Goal: Task Accomplishment & Management: Use online tool/utility

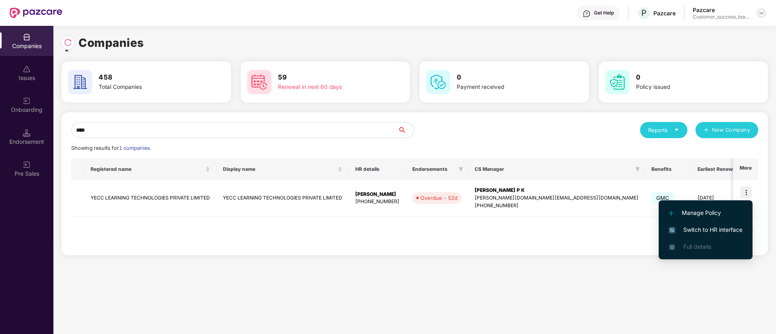
click at [761, 14] on img at bounding box center [761, 13] width 6 height 6
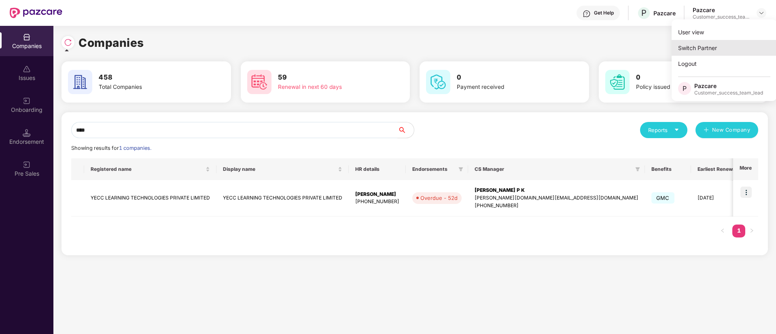
click at [726, 48] on div "Switch Partner" at bounding box center [723, 48] width 105 height 16
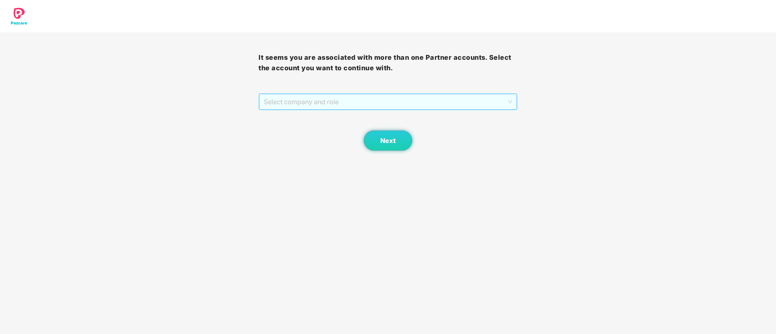
click at [328, 101] on span "Select company and role" at bounding box center [388, 101] width 248 height 15
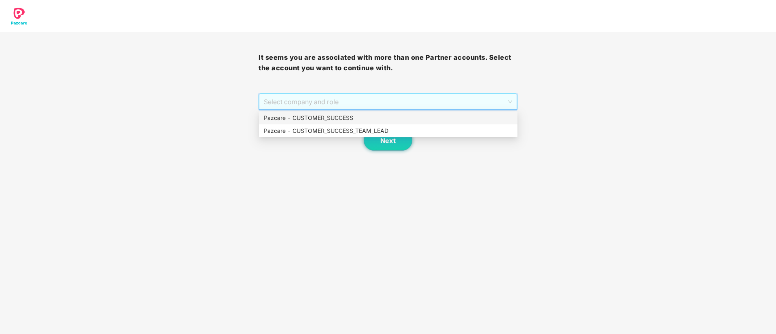
click at [328, 115] on div "Pazcare - CUSTOMER_SUCCESS" at bounding box center [388, 118] width 249 height 9
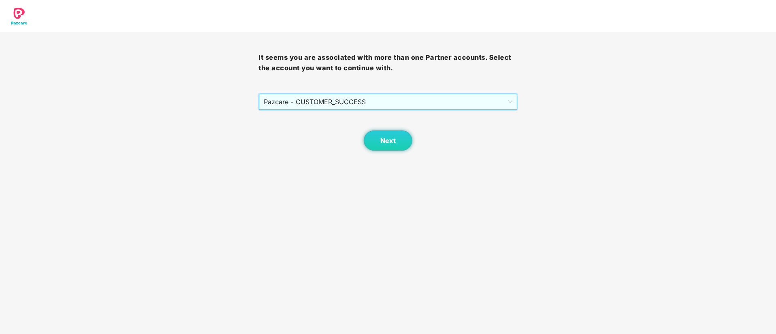
click at [341, 117] on div "Next" at bounding box center [387, 130] width 258 height 40
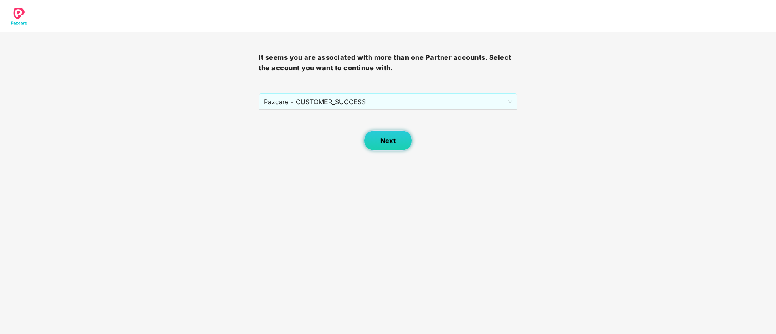
click at [400, 139] on button "Next" at bounding box center [388, 141] width 49 height 20
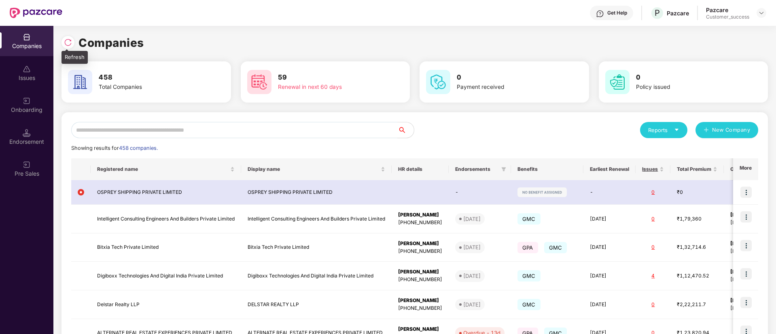
click at [66, 44] on img at bounding box center [68, 42] width 8 height 8
click at [15, 111] on div "Onboarding" at bounding box center [26, 110] width 53 height 8
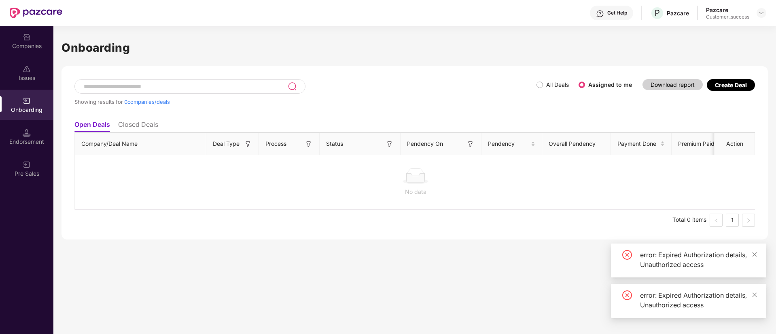
click at [540, 90] on div "All Deals Assigned to me" at bounding box center [587, 84] width 102 height 13
click at [544, 88] on span "All Deals" at bounding box center [557, 84] width 29 height 9
click at [753, 292] on icon "close" at bounding box center [755, 295] width 6 height 6
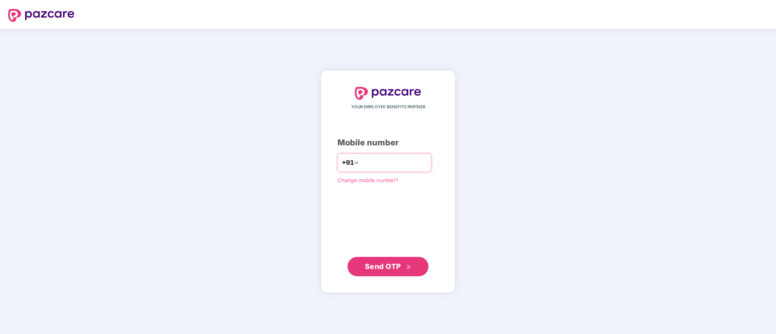
drag, startPoint x: 0, startPoint y: 0, endPoint x: 406, endPoint y: 169, distance: 440.3
click at [406, 169] on input "number" at bounding box center [393, 163] width 66 height 13
type input "**********"
click at [398, 270] on span "Send OTP" at bounding box center [383, 267] width 36 height 8
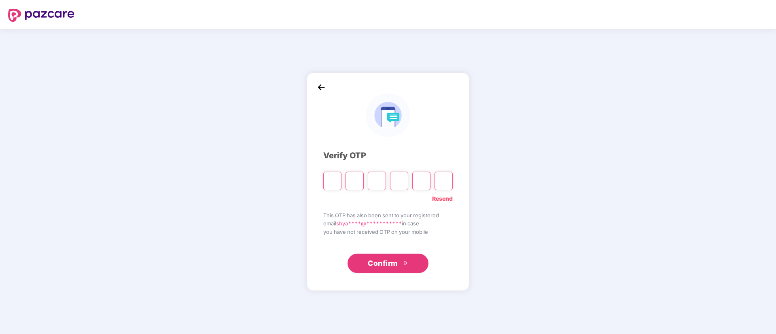
paste input "*"
type input "*"
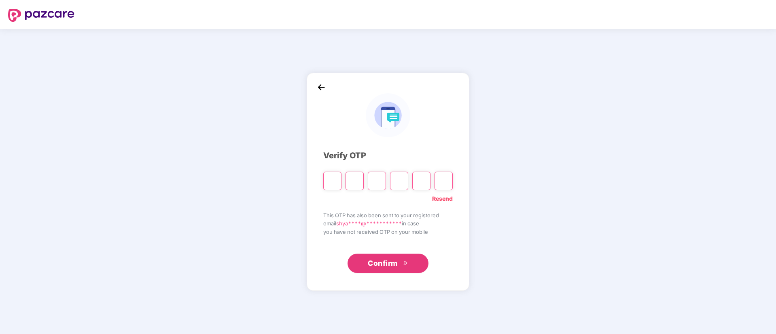
type input "*"
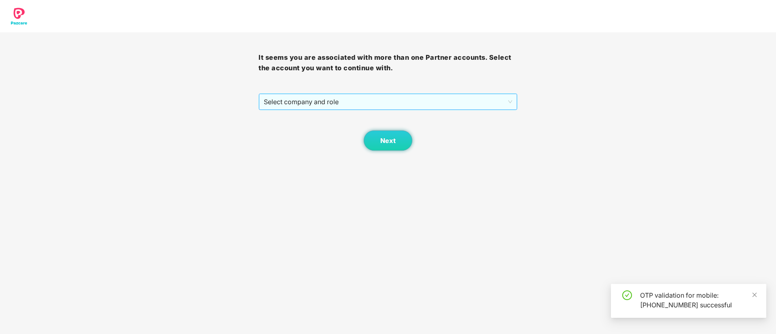
click at [332, 101] on span "Select company and role" at bounding box center [388, 101] width 248 height 15
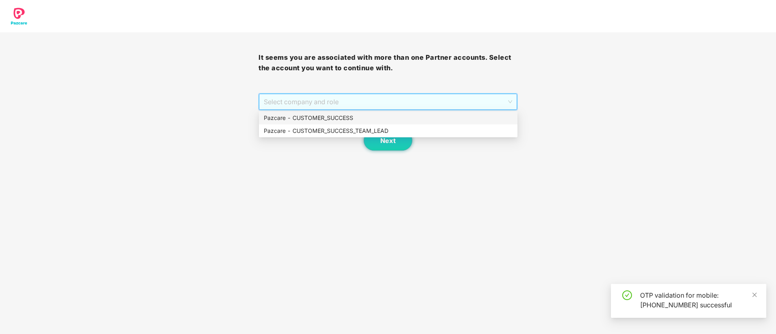
click at [333, 118] on div "Pazcare - CUSTOMER_SUCCESS" at bounding box center [388, 118] width 249 height 9
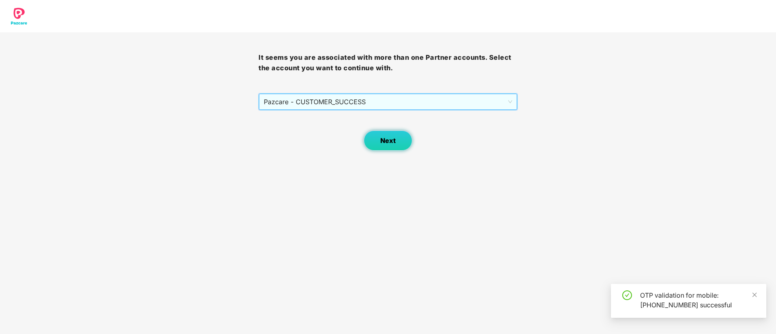
click at [388, 140] on span "Next" at bounding box center [387, 141] width 15 height 8
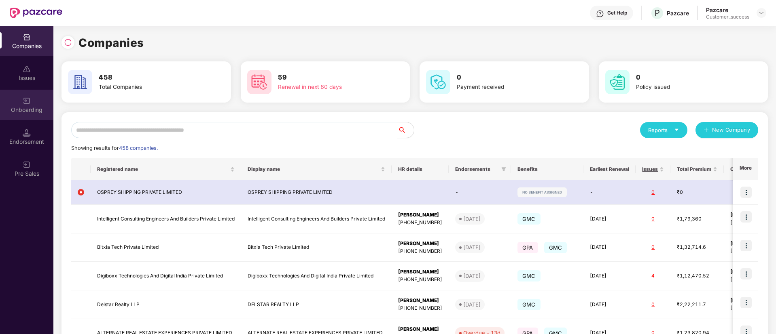
click at [28, 100] on img at bounding box center [27, 101] width 8 height 8
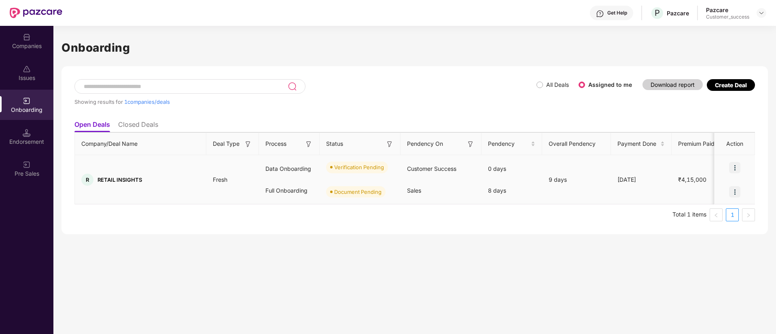
click at [739, 170] on img at bounding box center [734, 167] width 11 height 11
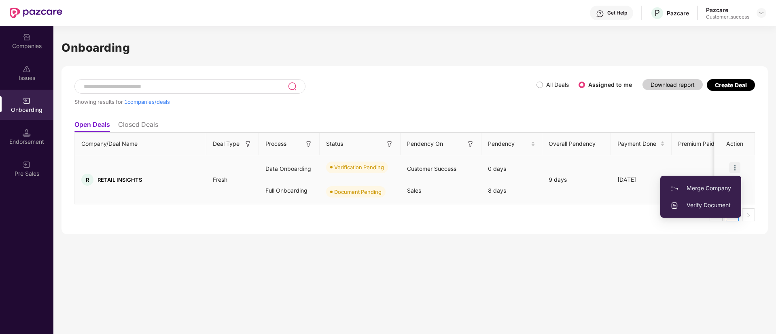
click at [704, 210] on li "Verify Document" at bounding box center [700, 205] width 81 height 17
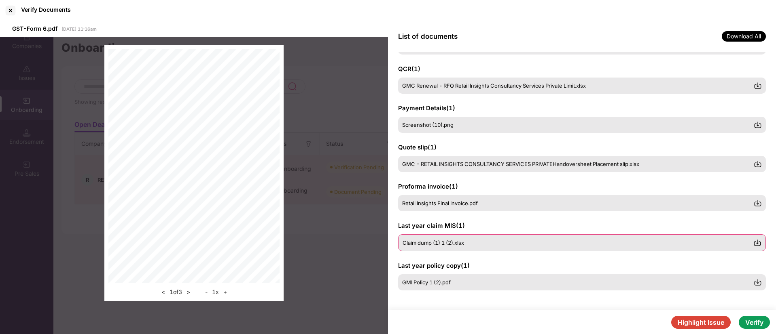
scroll to position [155, 0]
click at [455, 207] on div "Retail Insights Final Invoice.pdf" at bounding box center [582, 203] width 368 height 17
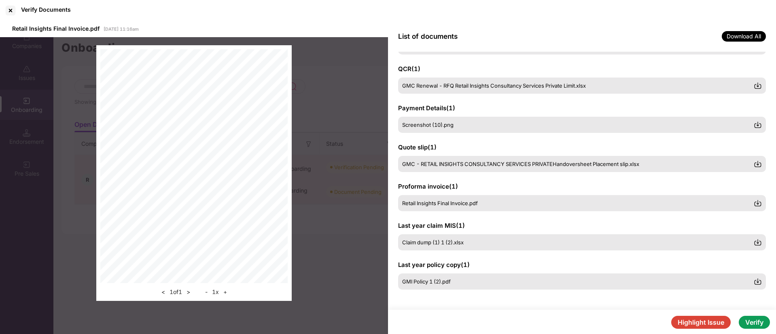
scroll to position [154, 0]
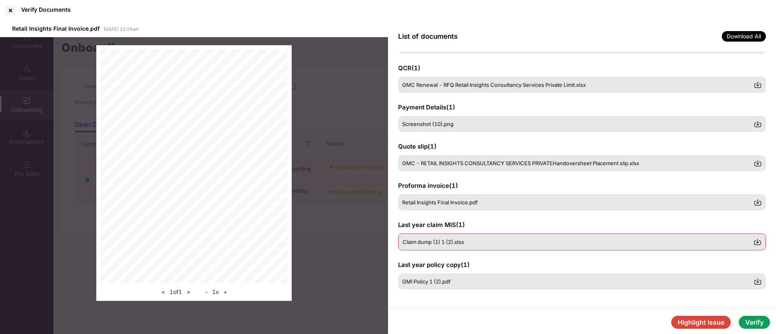
click at [450, 244] on span "Claim dump (1) 1 (2).xlsx" at bounding box center [432, 242] width 61 height 6
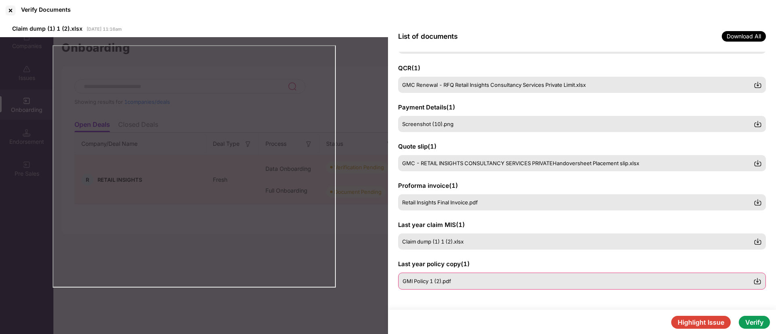
click at [446, 284] on span "GMI Policy 1 (2).pdf" at bounding box center [426, 281] width 49 height 6
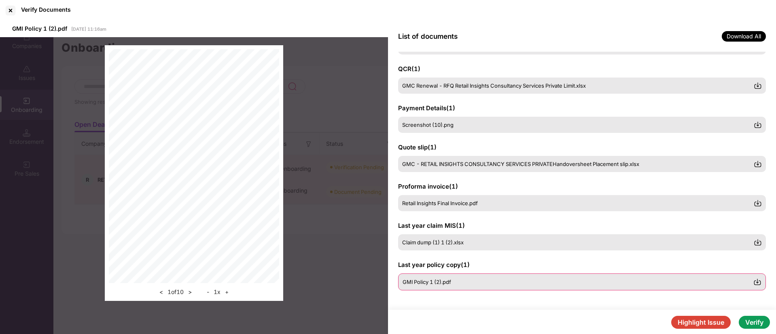
click at [514, 283] on div "GMI Policy 1 (2).pdf" at bounding box center [577, 282] width 351 height 6
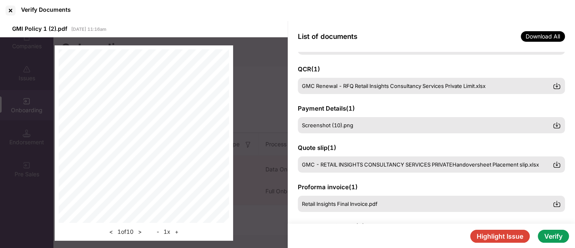
scroll to position [45, 0]
click at [542, 40] on span "Download All" at bounding box center [543, 36] width 44 height 11
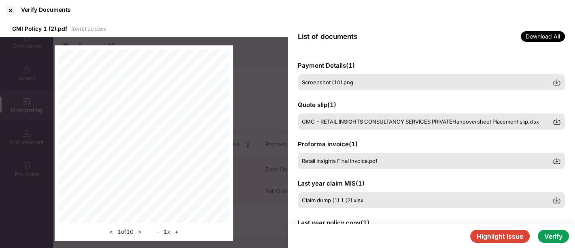
scroll to position [240, 0]
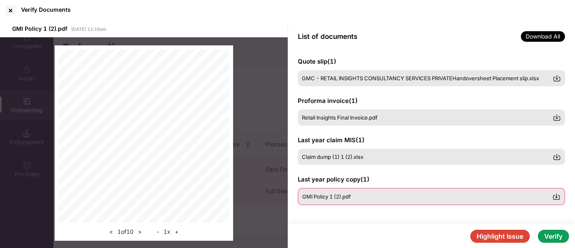
click at [358, 197] on div "GMI Policy 1 (2).pdf" at bounding box center [427, 196] width 250 height 6
click at [555, 195] on img at bounding box center [556, 196] width 8 height 8
click at [14, 14] on div at bounding box center [10, 10] width 13 height 13
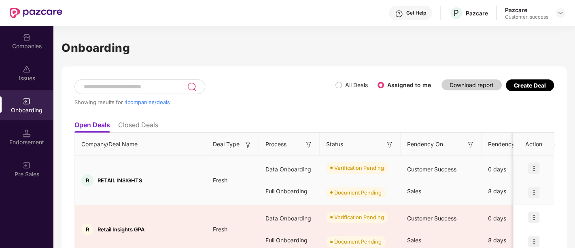
scroll to position [133, 0]
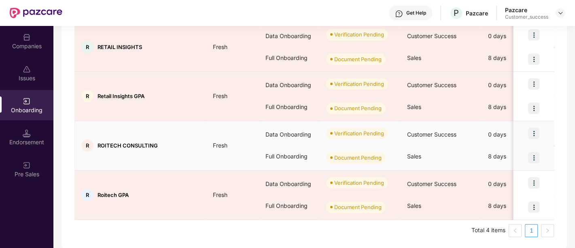
click at [531, 134] on img at bounding box center [533, 132] width 11 height 11
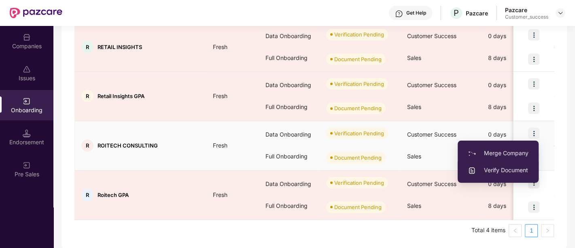
click at [514, 169] on span "Verify Document" at bounding box center [498, 169] width 61 height 9
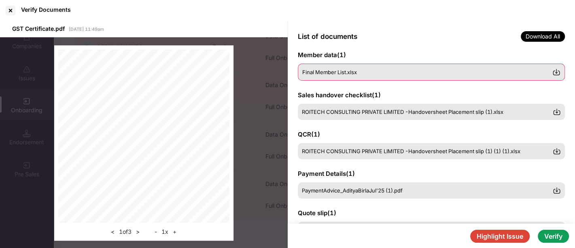
scroll to position [135, 0]
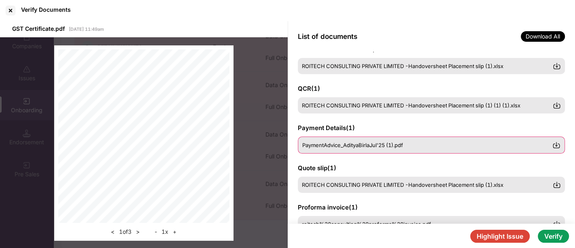
click at [360, 142] on span "PaymentAdvice_AdityaBirlaJul'25 (1).pdf" at bounding box center [352, 145] width 101 height 6
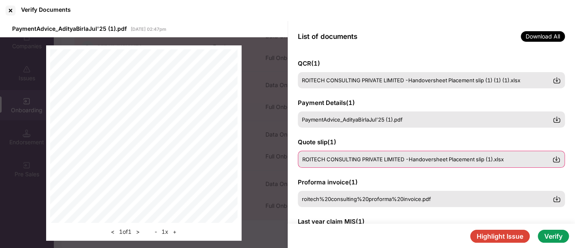
scroll to position [180, 0]
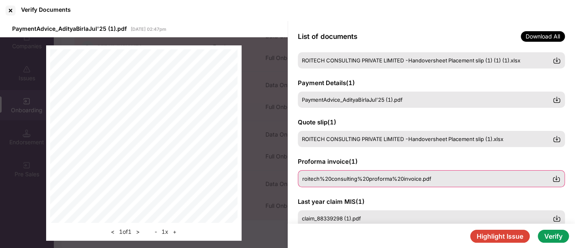
click at [363, 180] on span "roitech%20consulting%20proforma%20invoice.pdf" at bounding box center [366, 178] width 129 height 6
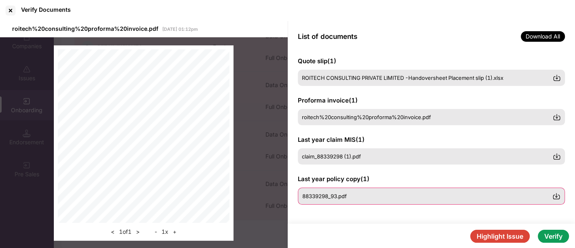
click at [347, 193] on span "88339298_93.pdf" at bounding box center [324, 196] width 44 height 6
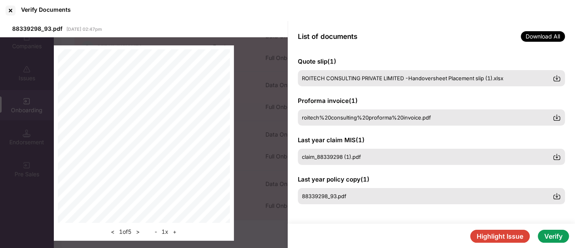
scroll to position [0, 0]
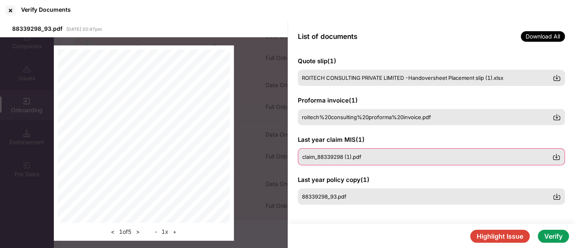
click at [339, 159] on div "claim_88339298 (1).pdf" at bounding box center [431, 156] width 267 height 17
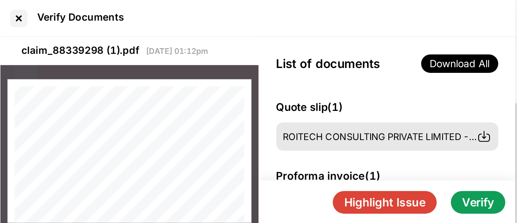
scroll to position [240, 0]
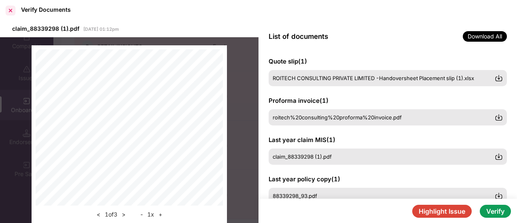
click at [11, 11] on div at bounding box center [10, 10] width 13 height 13
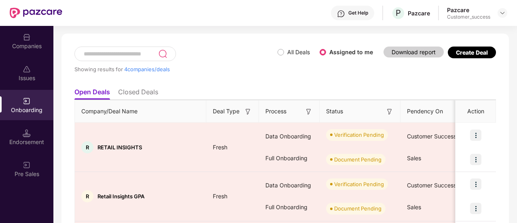
scroll to position [0, 0]
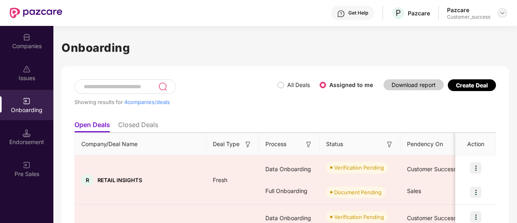
click at [503, 9] on div at bounding box center [502, 13] width 10 height 10
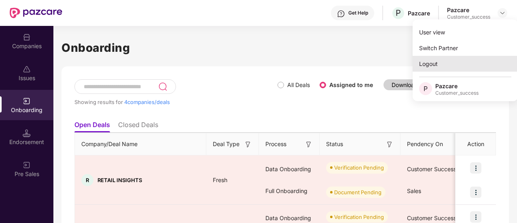
click at [456, 65] on div "Logout" at bounding box center [465, 64] width 105 height 16
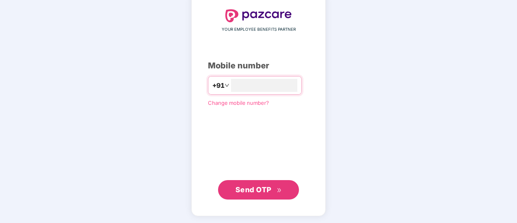
type input "**********"
click at [255, 187] on span "Send OTP" at bounding box center [253, 188] width 36 height 8
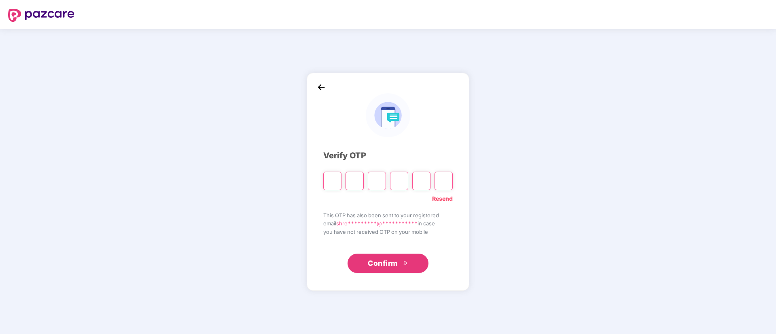
type input "*"
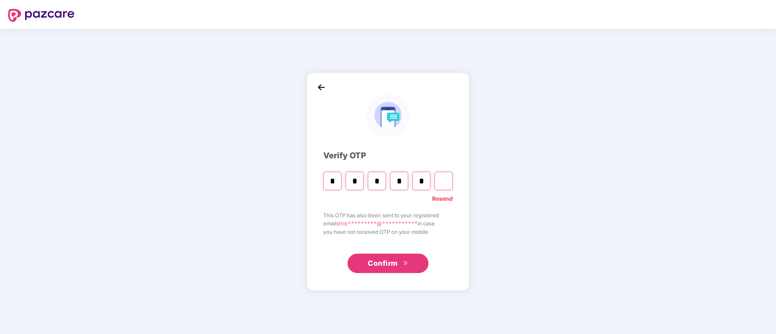
type input "*"
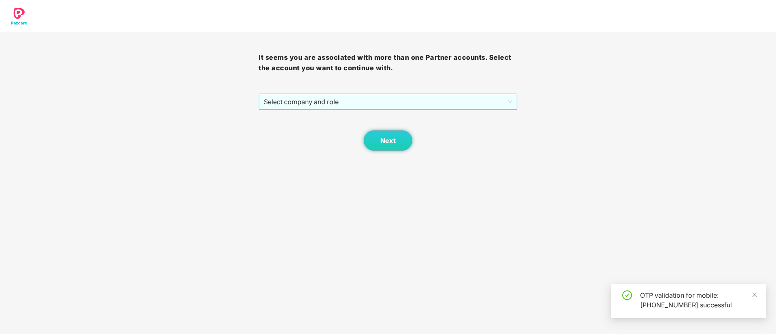
click at [319, 98] on span "Select company and role" at bounding box center [388, 101] width 248 height 15
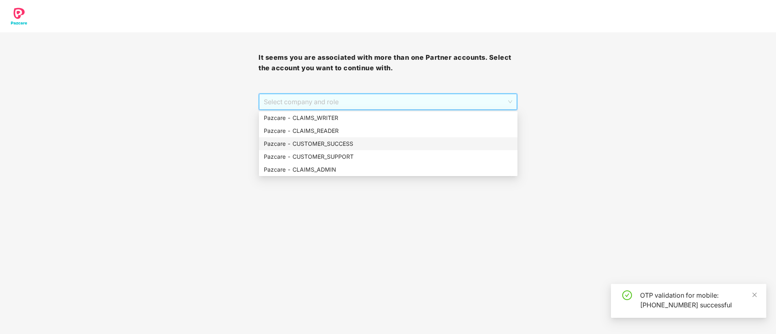
click at [323, 140] on div "Pazcare - CUSTOMER_SUCCESS" at bounding box center [388, 144] width 249 height 9
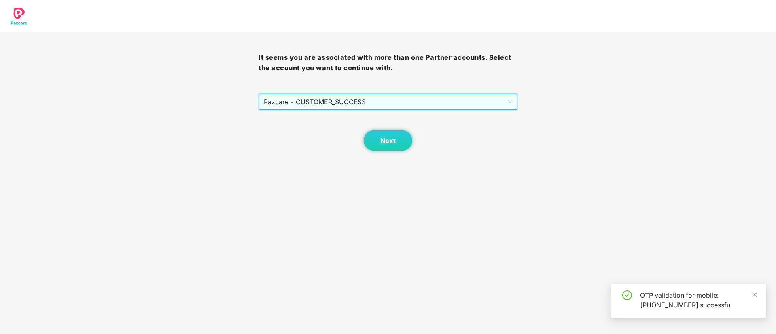
click at [336, 100] on span "Pazcare - CUSTOMER_SUCCESS" at bounding box center [388, 101] width 248 height 15
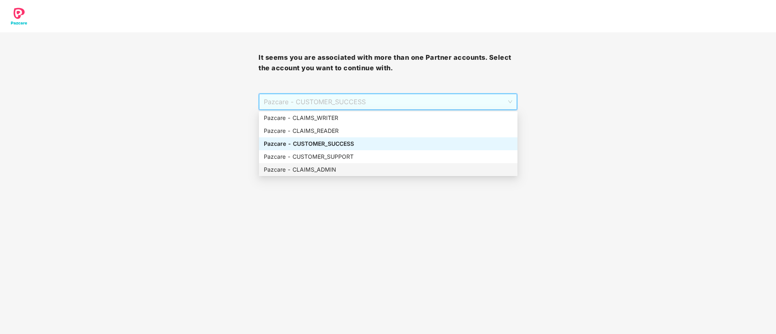
click at [318, 170] on div "Pazcare - CLAIMS_ADMIN" at bounding box center [388, 169] width 249 height 9
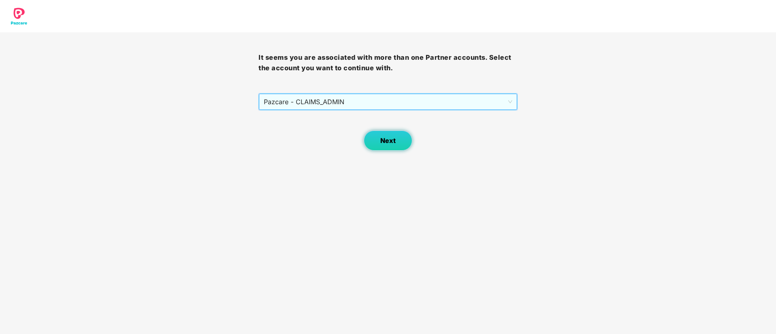
click at [391, 145] on button "Next" at bounding box center [388, 141] width 49 height 20
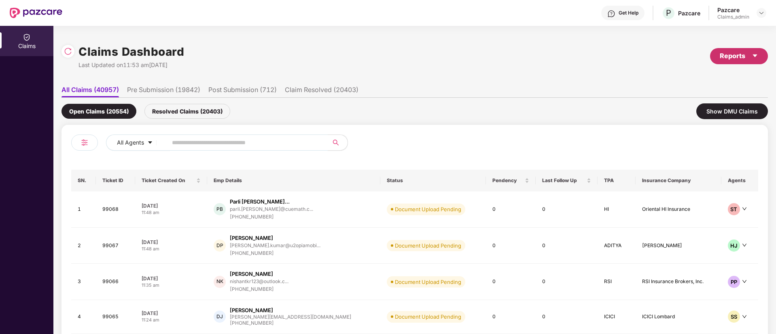
click at [574, 56] on div "Reports" at bounding box center [739, 56] width 58 height 16
click at [574, 81] on div "Claims Report" at bounding box center [689, 77] width 37 height 9
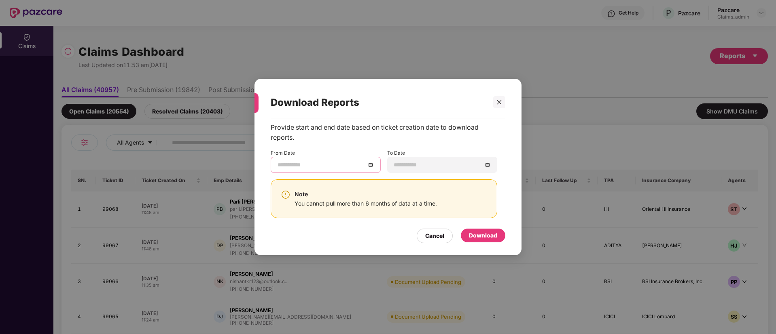
click at [326, 165] on input at bounding box center [321, 165] width 88 height 9
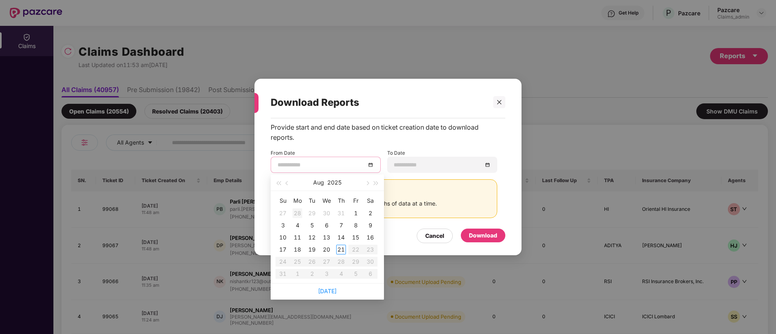
type input "**********"
click at [288, 181] on button "button" at bounding box center [287, 183] width 9 height 16
type input "**********"
click at [309, 212] on div "1" at bounding box center [312, 214] width 10 height 10
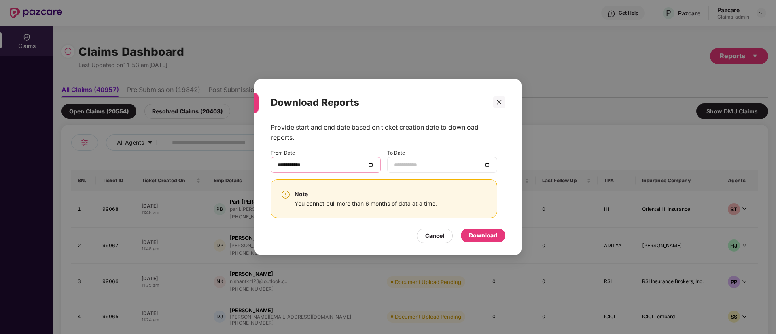
click at [422, 165] on input at bounding box center [438, 165] width 88 height 9
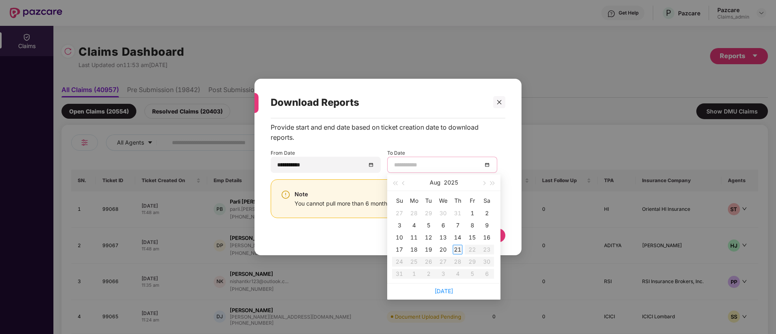
type input "**********"
click at [458, 247] on div "21" at bounding box center [458, 250] width 10 height 10
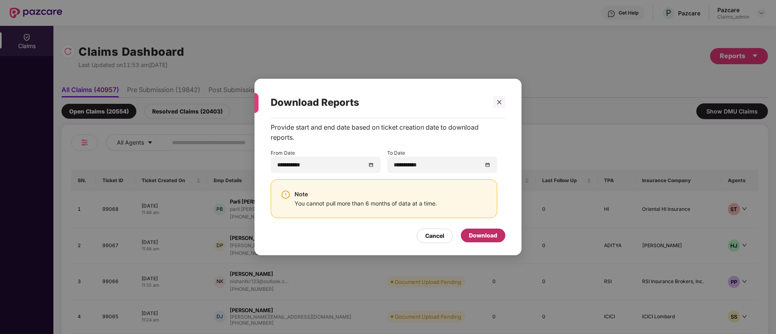
click at [483, 232] on div "Download" at bounding box center [483, 235] width 28 height 9
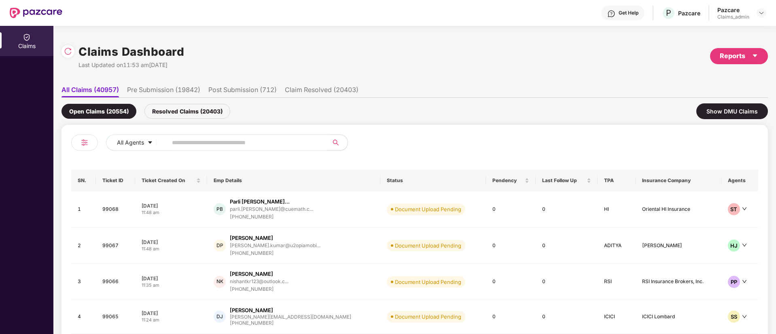
click at [574, 72] on div "Claims Dashboard Last Updated on 11:53 am, 21 Aug 2025 Reports" at bounding box center [414, 56] width 706 height 43
click at [207, 114] on div "Resolved Claims (20403)" at bounding box center [187, 111] width 86 height 15
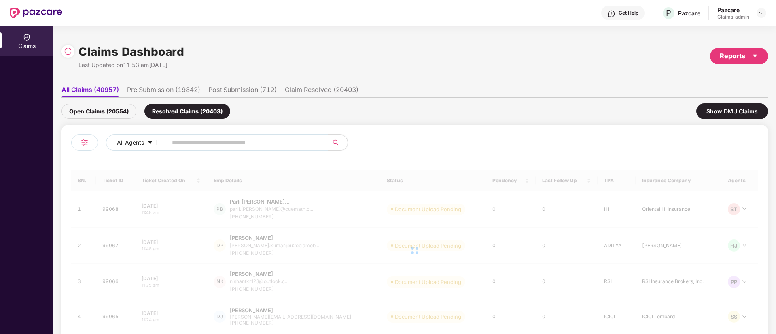
click at [215, 139] on input "text" at bounding box center [244, 143] width 145 height 12
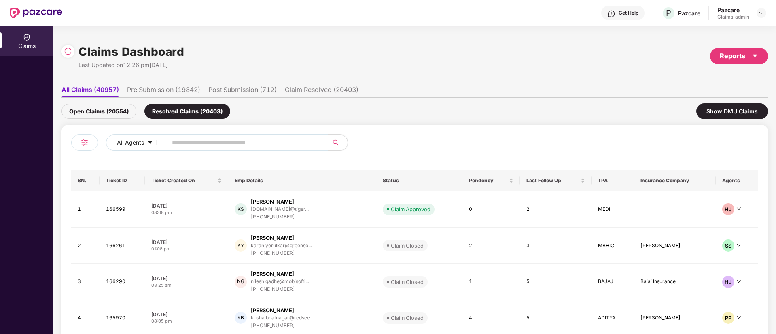
paste input "******"
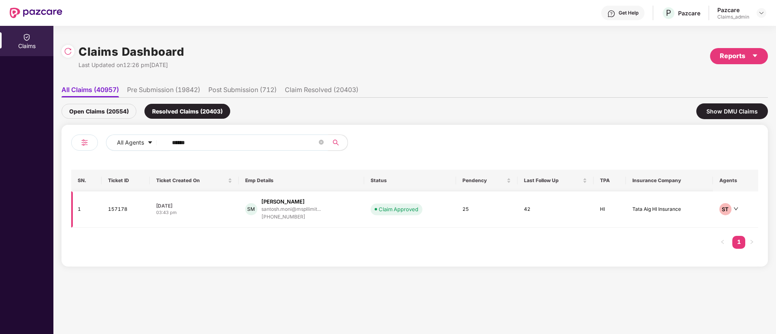
type input "******"
click at [307, 220] on div "+919916000861" at bounding box center [290, 218] width 59 height 8
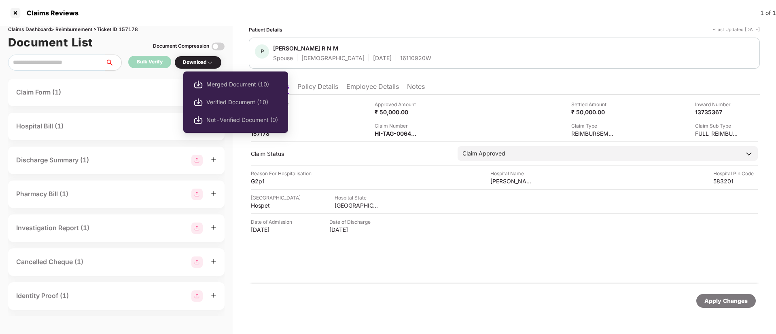
click at [196, 63] on div "Download" at bounding box center [198, 63] width 30 height 8
click at [244, 84] on span "Merged Document (10)" at bounding box center [242, 84] width 72 height 9
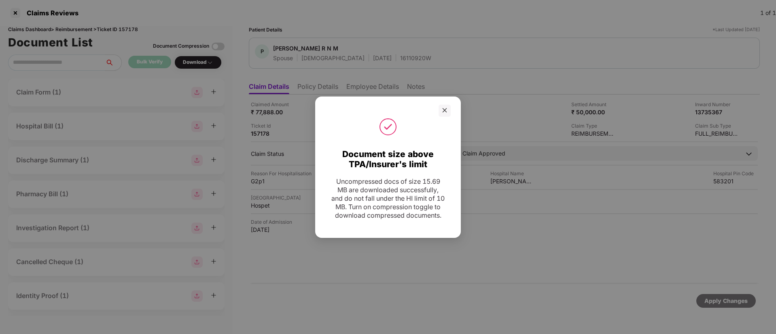
click at [470, 73] on div "Document size above TPA/Insurer's limit Uncompressed docs of size 15.69 MB are …" at bounding box center [388, 167] width 776 height 334
click at [444, 108] on icon "close" at bounding box center [445, 111] width 6 height 6
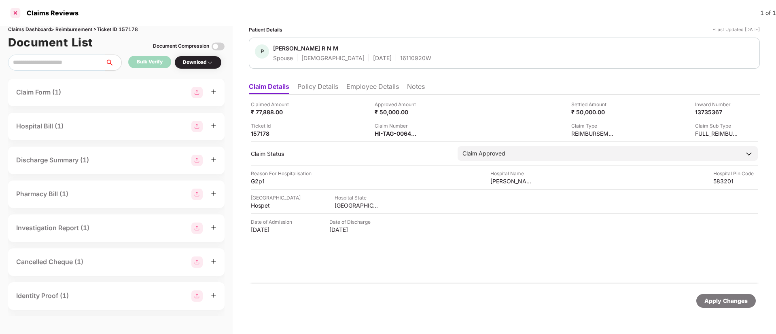
click at [12, 8] on div at bounding box center [15, 12] width 13 height 13
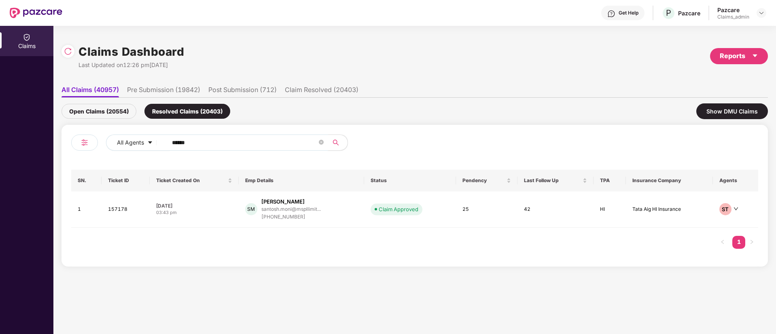
click at [231, 144] on input "******" at bounding box center [244, 143] width 145 height 12
click at [222, 147] on input "******" at bounding box center [244, 143] width 145 height 12
type input "*"
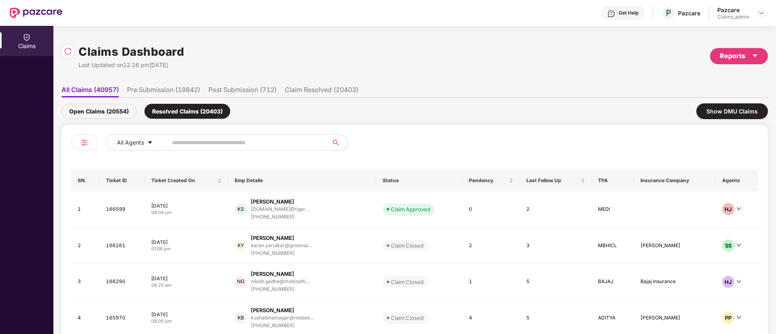
paste input "******"
type input "******"
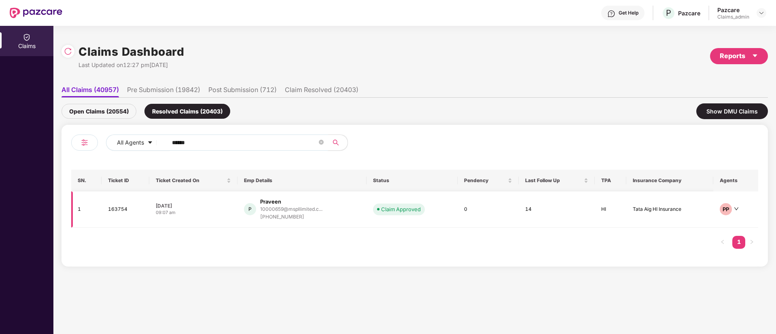
click at [279, 217] on div "[PHONE_NUMBER]" at bounding box center [291, 218] width 62 height 8
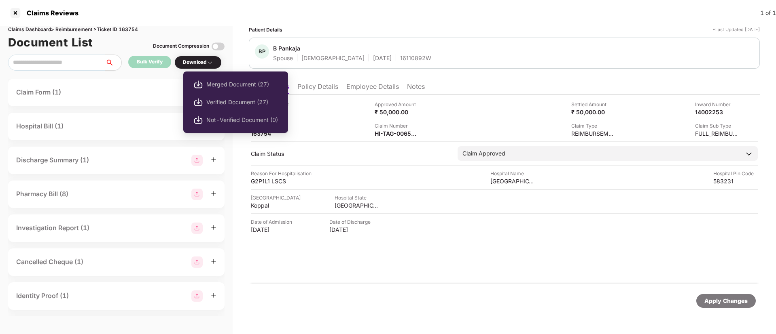
click at [210, 62] on img at bounding box center [210, 62] width 6 height 6
click at [214, 86] on span "Merged Document (27)" at bounding box center [242, 84] width 72 height 9
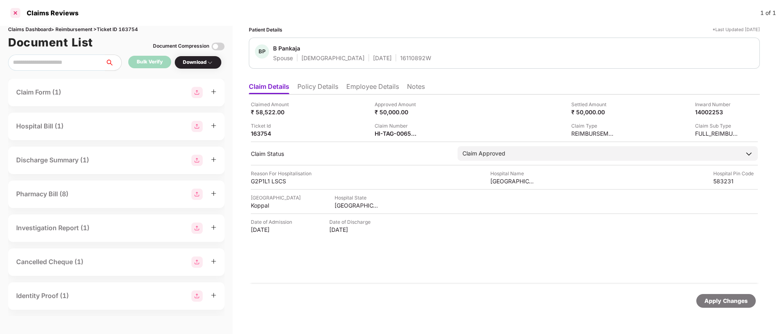
click at [15, 13] on div at bounding box center [15, 12] width 13 height 13
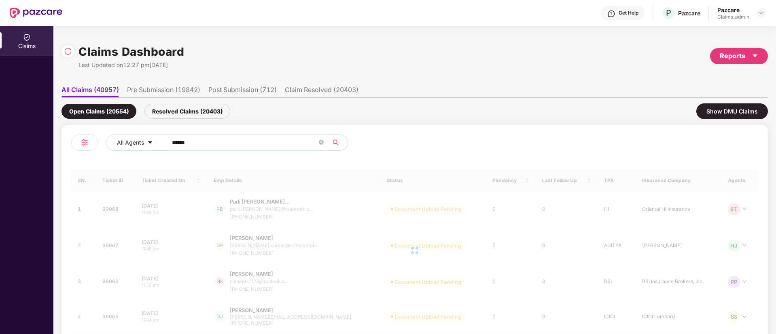
click at [226, 141] on input "******" at bounding box center [244, 143] width 145 height 12
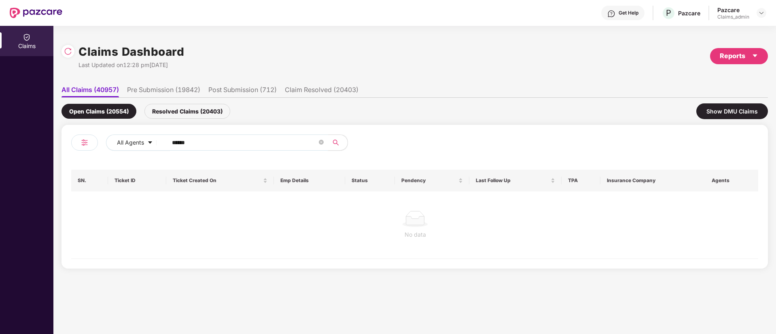
click at [202, 109] on div "Resolved Claims (20403)" at bounding box center [187, 111] width 86 height 15
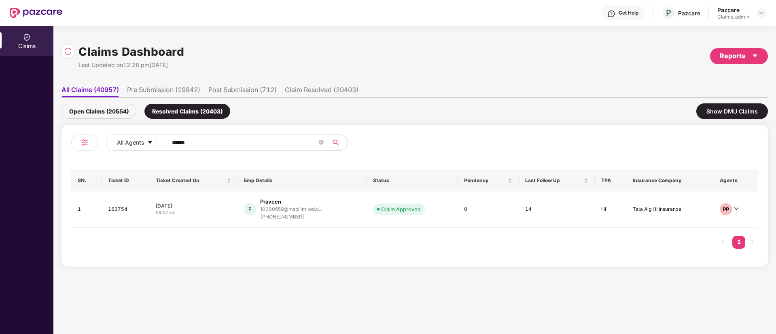
click at [203, 138] on input "******" at bounding box center [244, 143] width 145 height 12
type input "*"
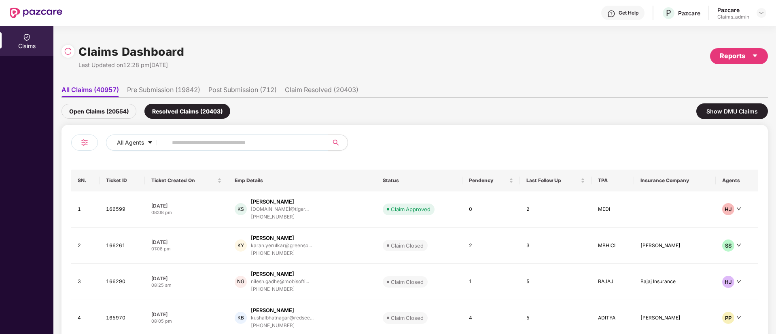
paste input "******"
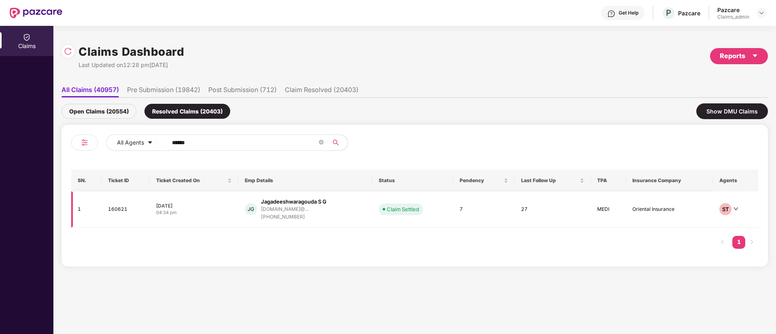
type input "******"
click at [270, 211] on div "[DOMAIN_NAME]@..." at bounding box center [285, 209] width 48 height 5
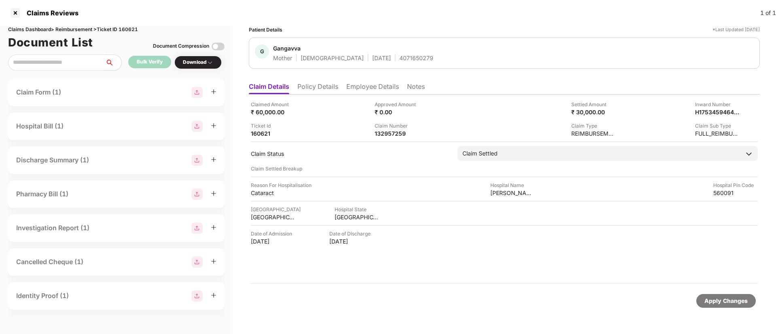
click at [201, 61] on div "Download" at bounding box center [198, 63] width 30 height 8
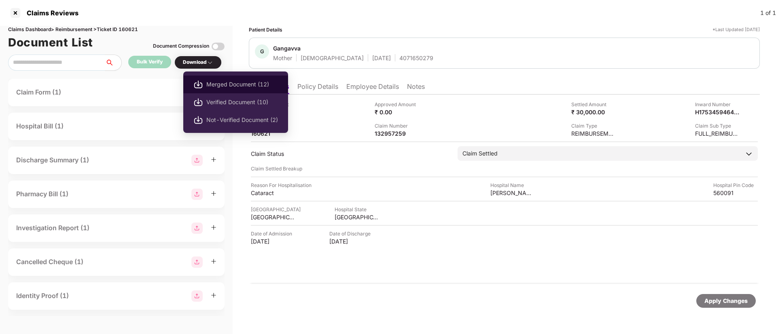
click at [210, 86] on span "Merged Document (12)" at bounding box center [242, 84] width 72 height 9
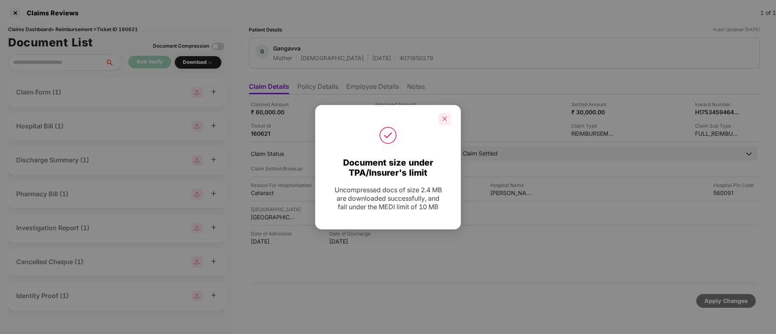
click at [441, 122] on div at bounding box center [444, 119] width 12 height 12
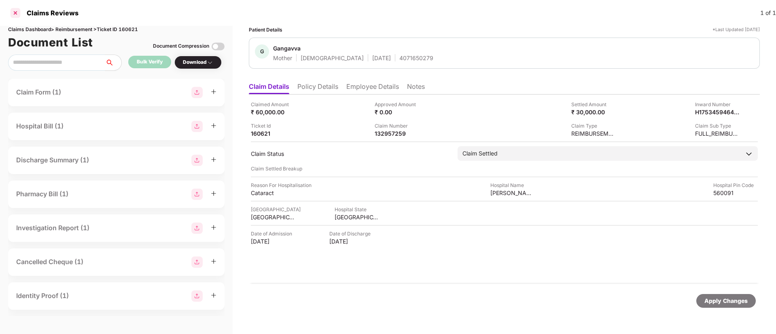
click at [13, 10] on div at bounding box center [15, 12] width 13 height 13
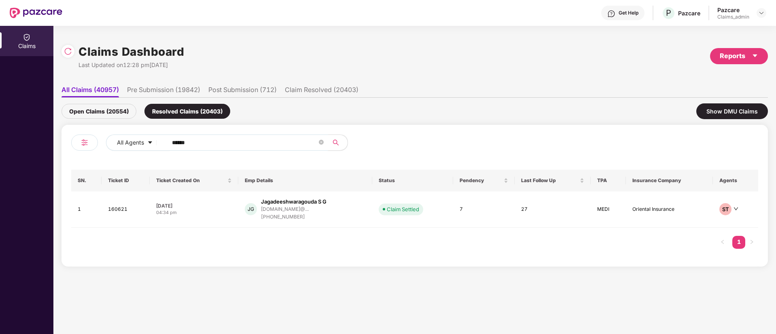
click at [217, 150] on span "******" at bounding box center [245, 143] width 166 height 16
type input "*"
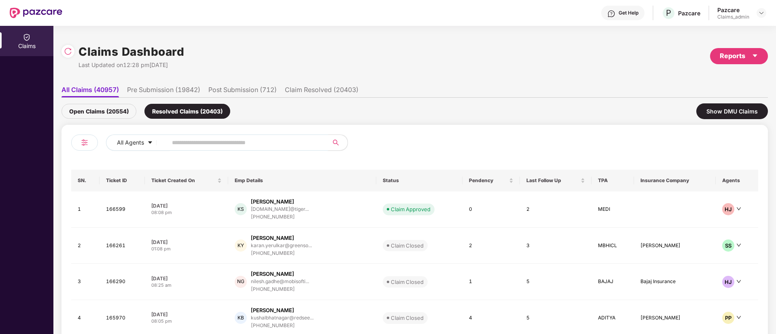
paste input "******"
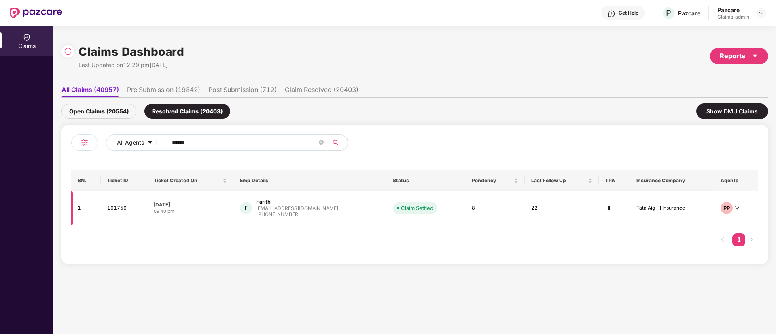
type input "******"
click at [304, 210] on div "[EMAIL_ADDRESS][DOMAIN_NAME]" at bounding box center [297, 208] width 82 height 5
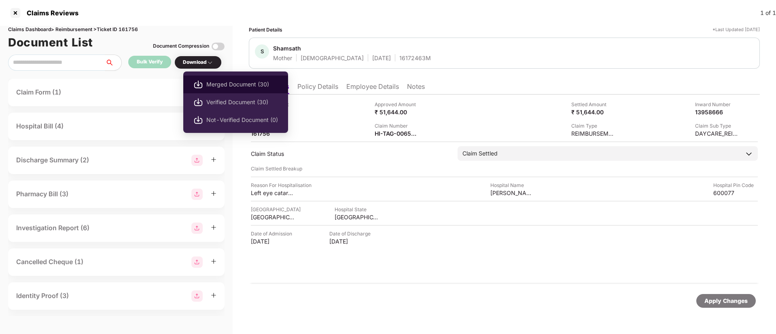
click at [207, 85] on span "Merged Document (30)" at bounding box center [242, 84] width 72 height 9
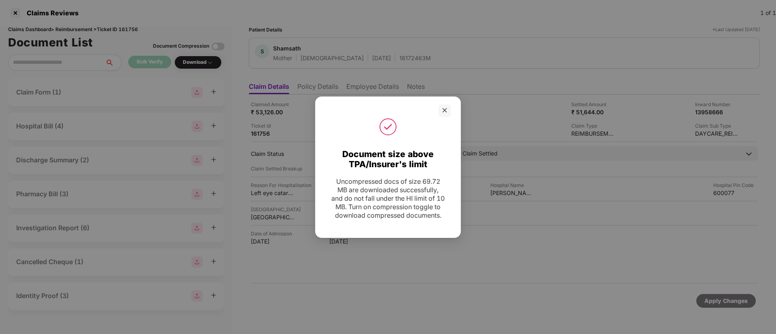
click at [702, 59] on div "Document size above TPA/Insurer's limit Uncompressed docs of size 69.72 MB are …" at bounding box center [388, 167] width 776 height 334
click at [411, 20] on div "Document size above TPA/Insurer's limit Uncompressed docs of size 69.72 MB are …" at bounding box center [388, 167] width 776 height 334
click at [441, 105] on div at bounding box center [444, 111] width 12 height 12
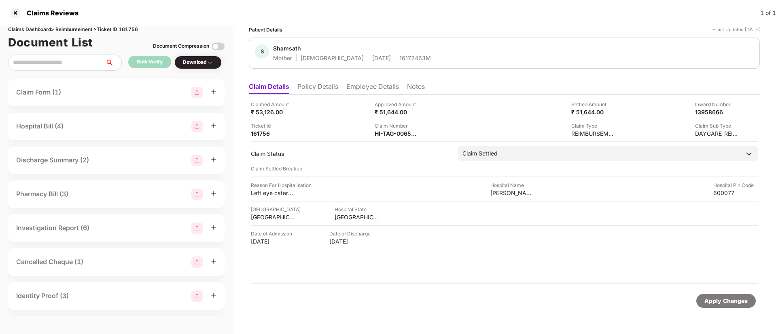
click at [495, 40] on div "S Shamsath Mother [DEMOGRAPHIC_DATA] [DATE] 16172463M" at bounding box center [504, 53] width 511 height 31
click at [15, 11] on div at bounding box center [15, 12] width 13 height 13
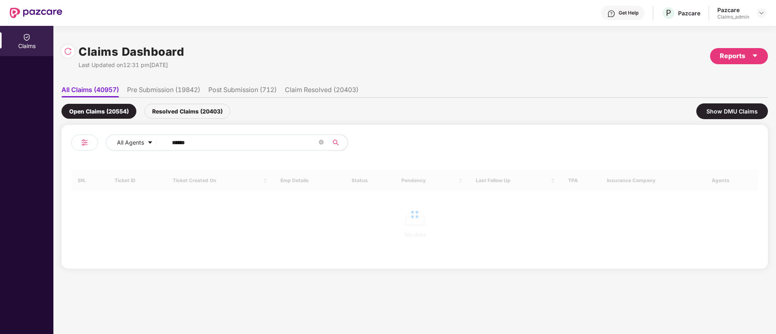
click at [186, 113] on div "Resolved Claims (20403)" at bounding box center [187, 111] width 86 height 15
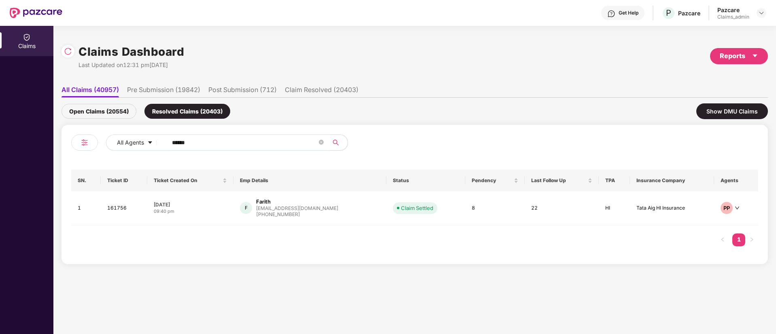
click at [201, 147] on input "******" at bounding box center [244, 143] width 145 height 12
type input "*"
paste input "******"
type input "******"
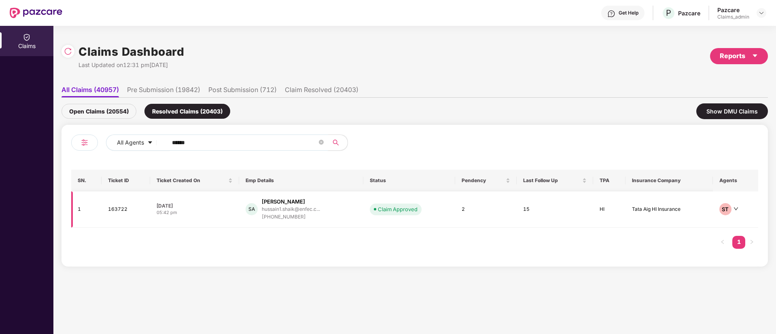
click at [313, 219] on div "[PHONE_NUMBER]" at bounding box center [291, 218] width 58 height 8
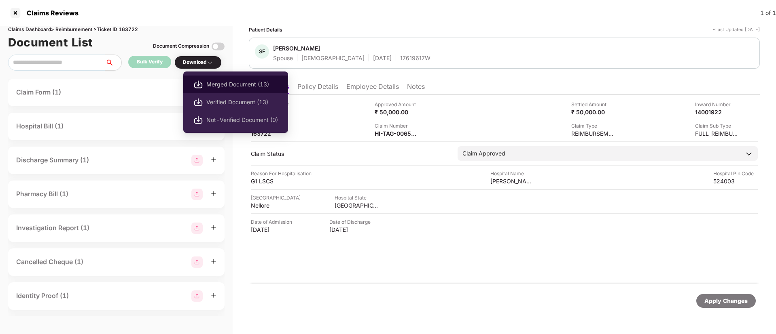
click at [214, 82] on span "Merged Document (13)" at bounding box center [242, 84] width 72 height 9
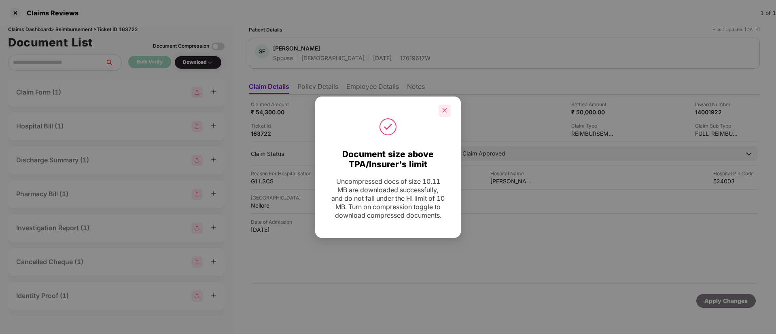
click at [443, 108] on icon "close" at bounding box center [445, 111] width 6 height 6
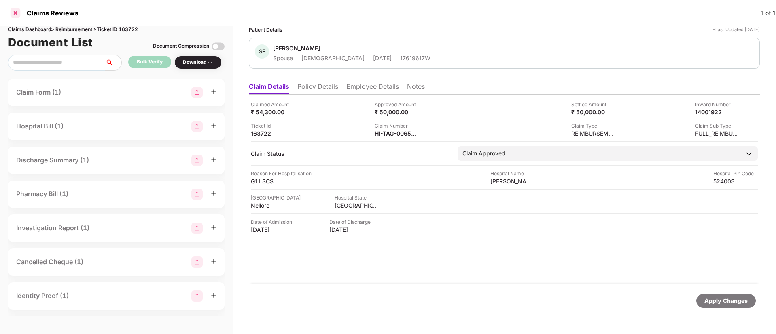
click at [16, 16] on div at bounding box center [15, 12] width 13 height 13
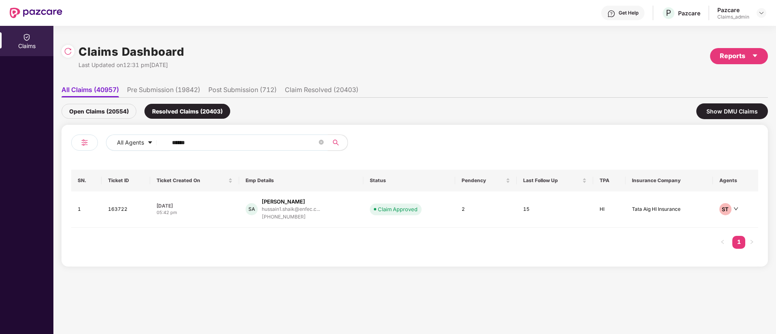
click at [502, 82] on ul "All Claims (40957) Pre Submission (19842) Post Submission (712) Claim Resolved …" at bounding box center [414, 90] width 706 height 16
